Goal: Task Accomplishment & Management: Use online tool/utility

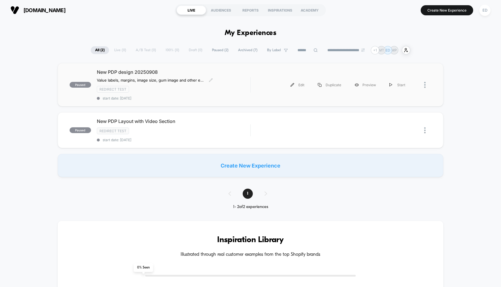
click at [120, 72] on span "New PDP design 20250908" at bounding box center [174, 72] width 154 height 6
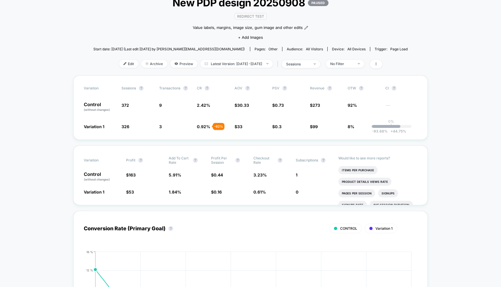
scroll to position [43, 0]
click at [172, 63] on span "Preview" at bounding box center [183, 64] width 27 height 8
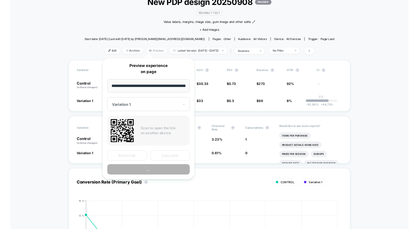
scroll to position [0, 23]
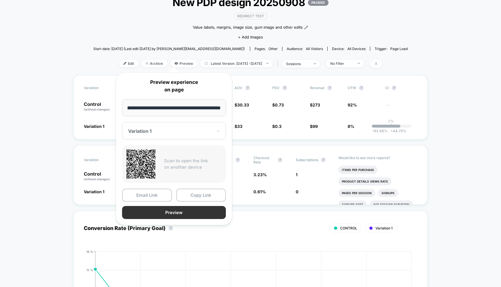
click at [172, 213] on button "Preview" at bounding box center [174, 212] width 104 height 13
